Goal: Information Seeking & Learning: Learn about a topic

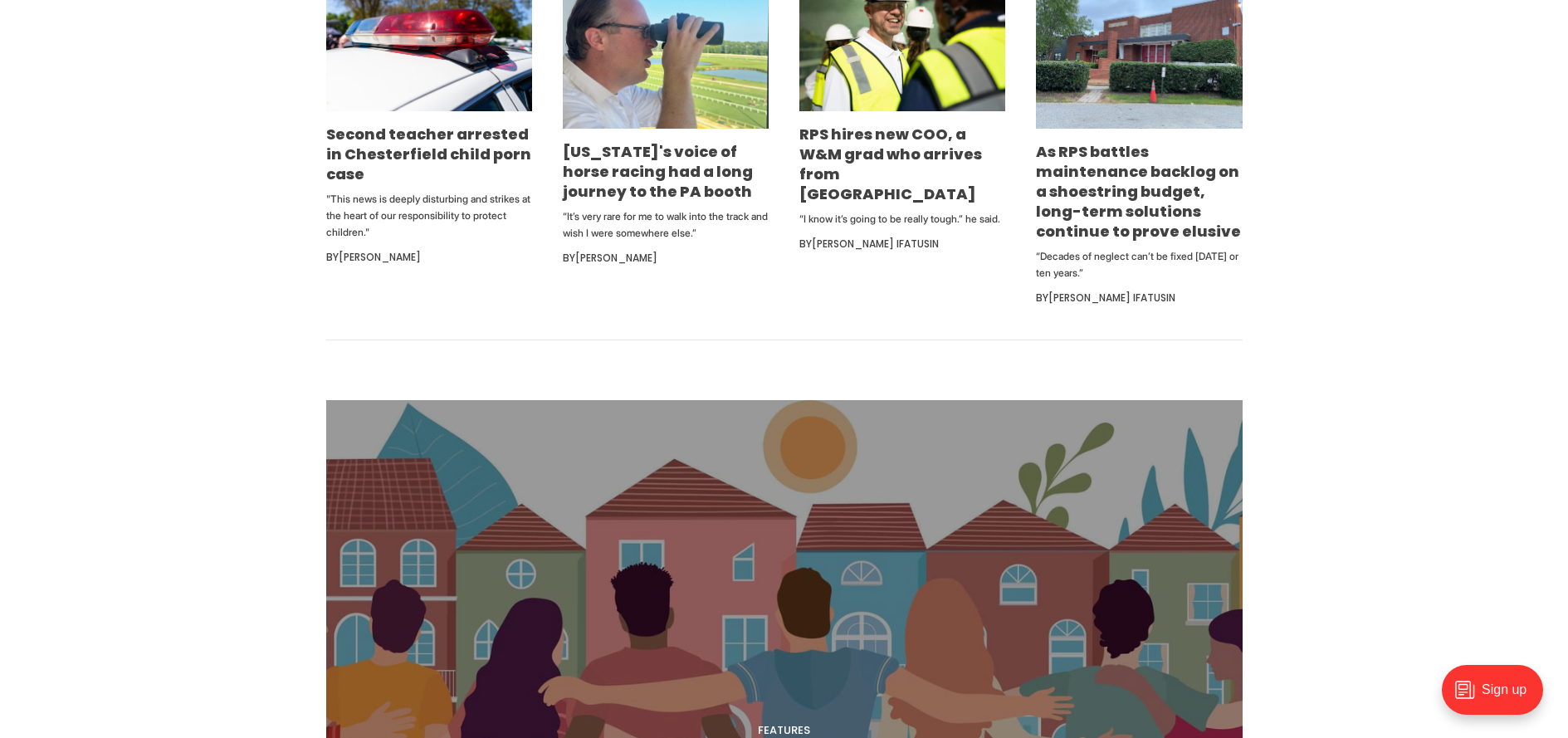
scroll to position [1163, 0]
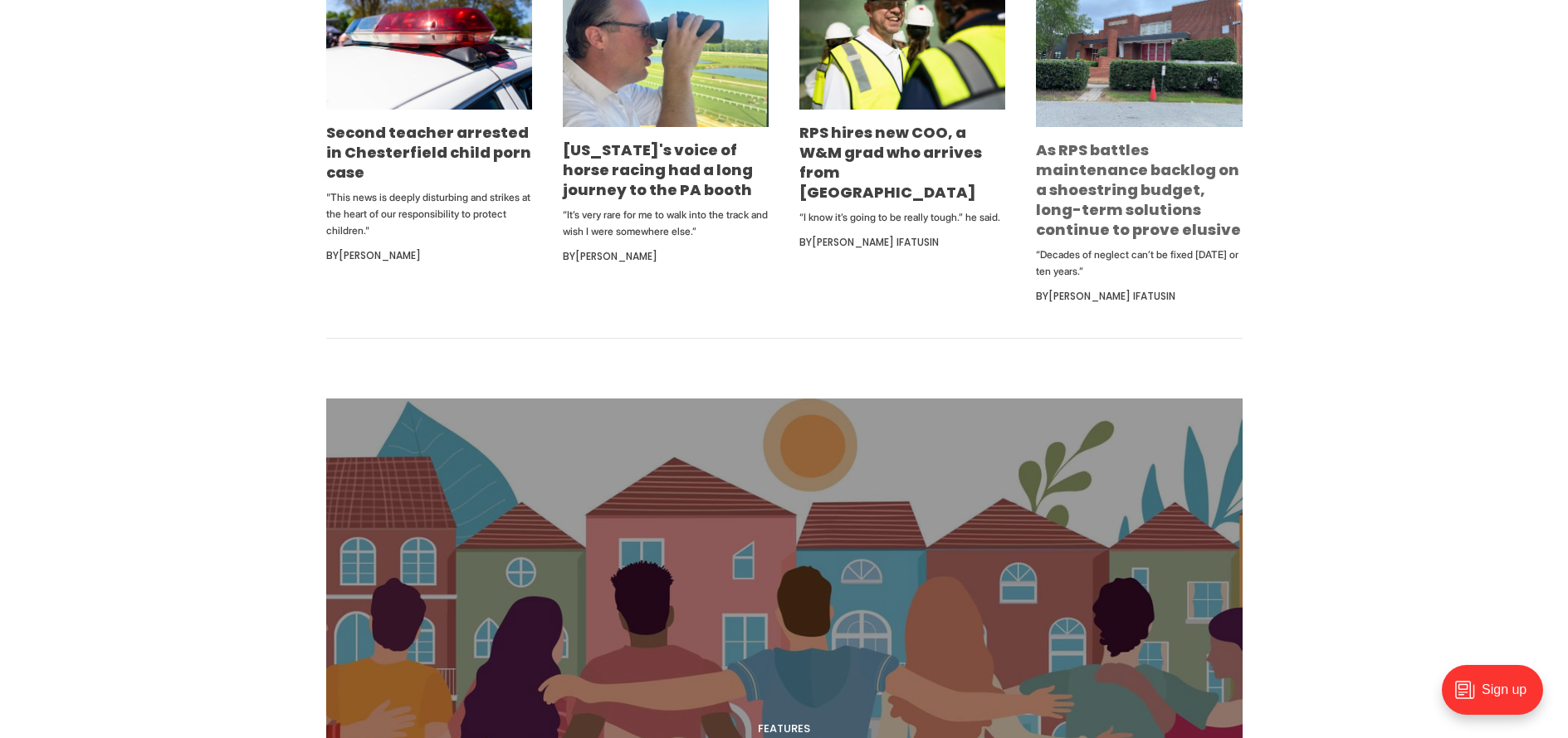
click at [1156, 218] on link "As RPS battles maintenance backlog on a shoestring budget, long-term solutions …" at bounding box center [1139, 190] width 205 height 101
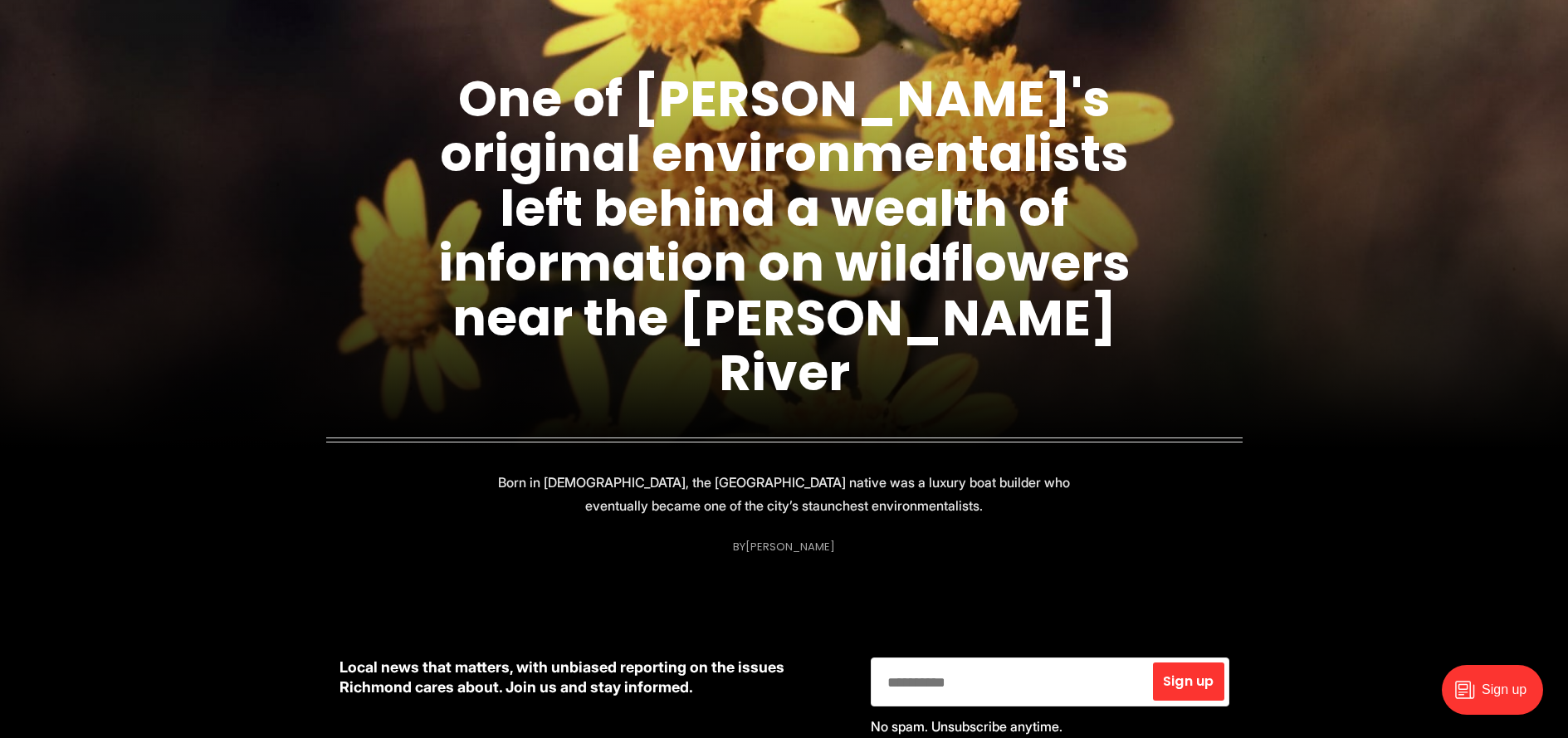
scroll to position [167, 0]
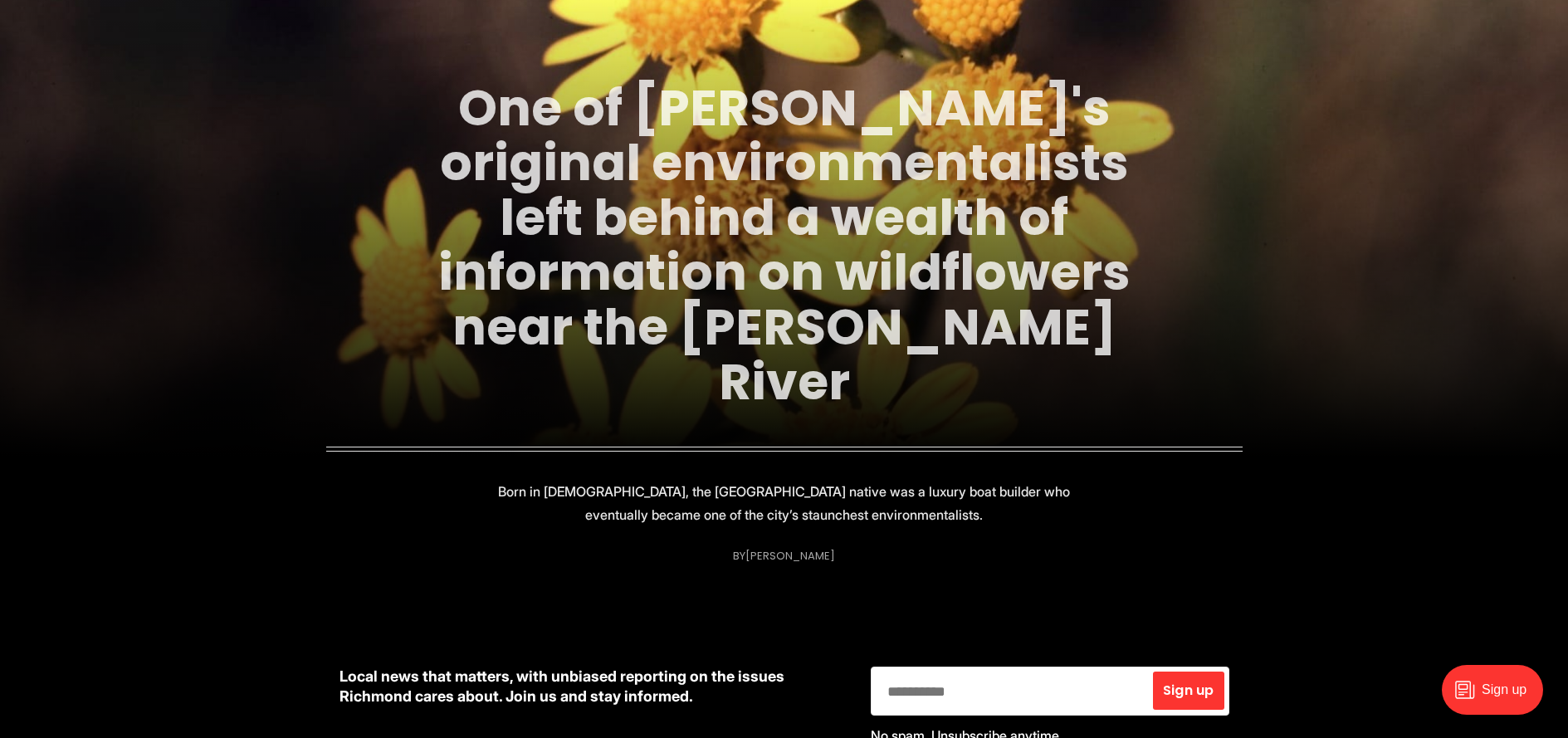
click at [637, 156] on link "One of [PERSON_NAME]'s original environmentalists left behind a wealth of infor…" at bounding box center [784, 244] width 692 height 344
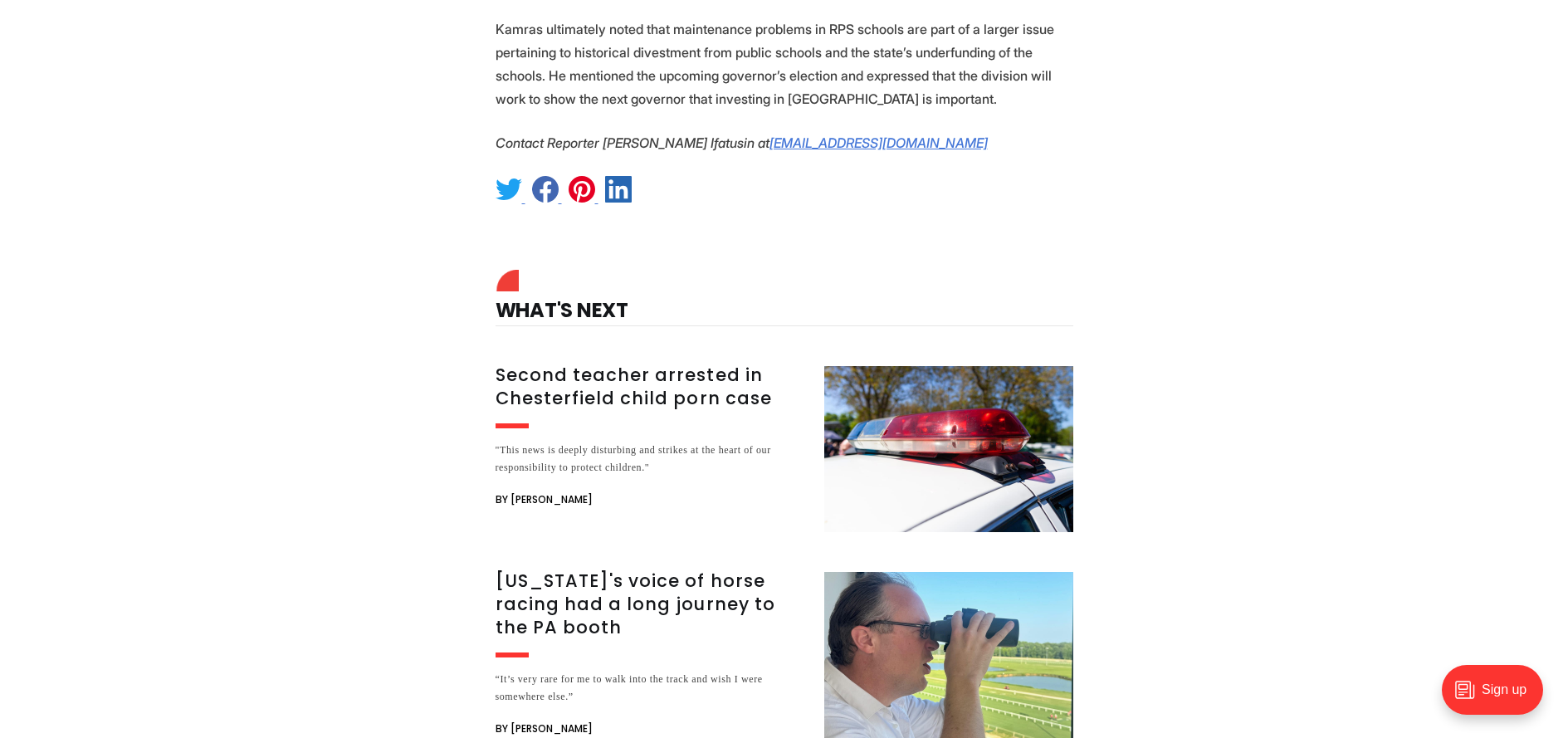
scroll to position [3903, 0]
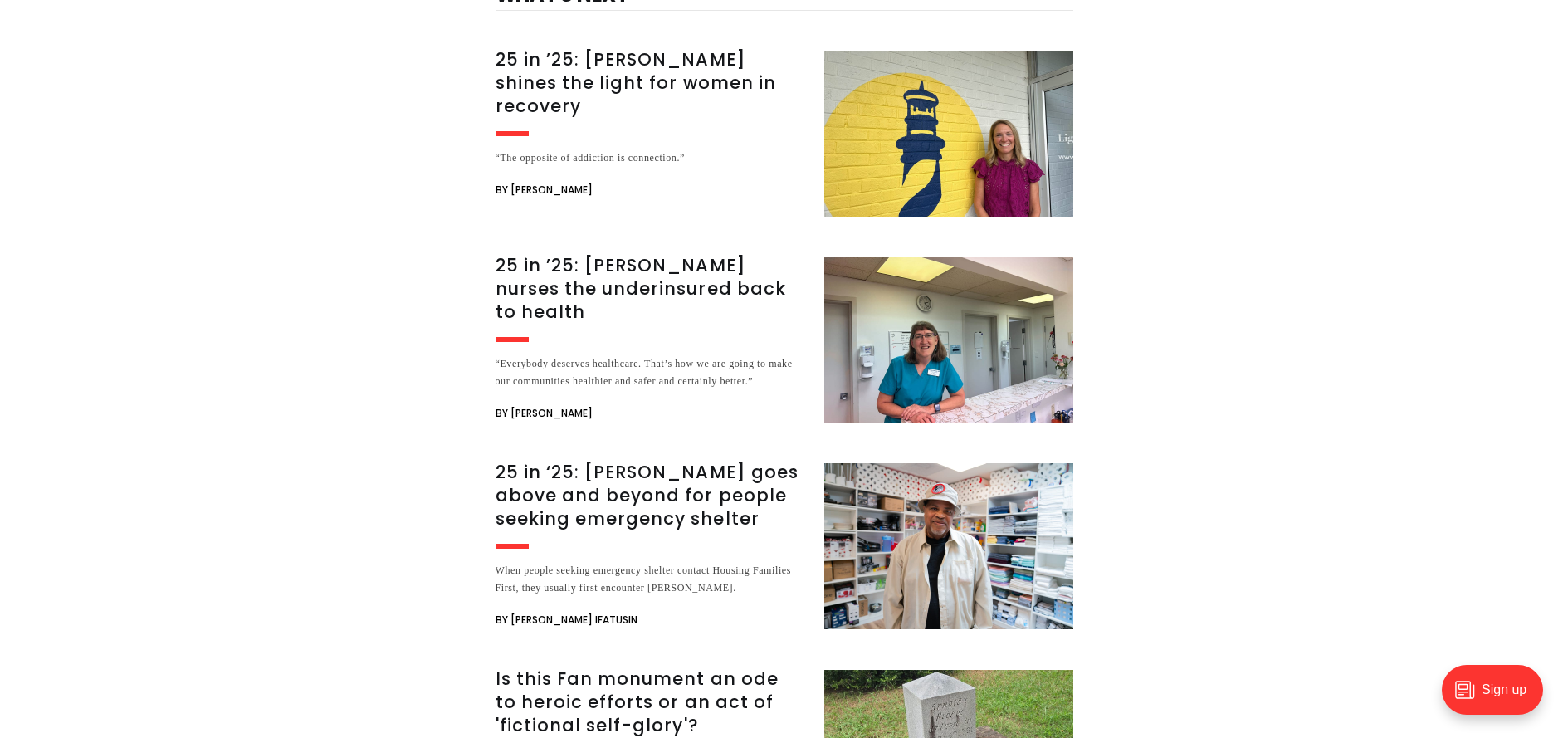
scroll to position [10130, 0]
